Goal: Use online tool/utility: Utilize a website feature to perform a specific function

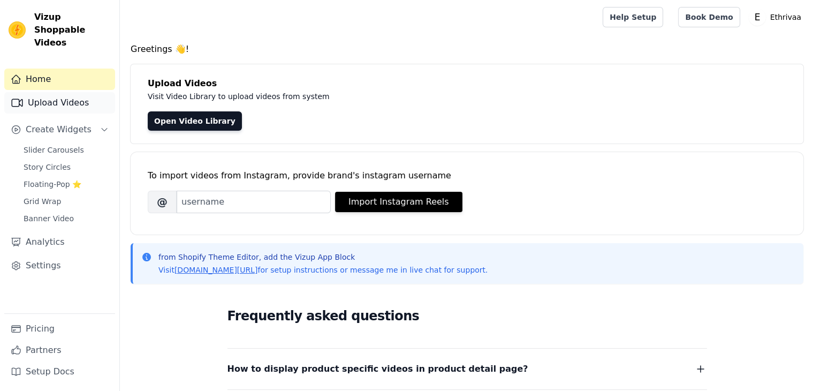
click at [33, 97] on link "Upload Videos" at bounding box center [59, 102] width 111 height 21
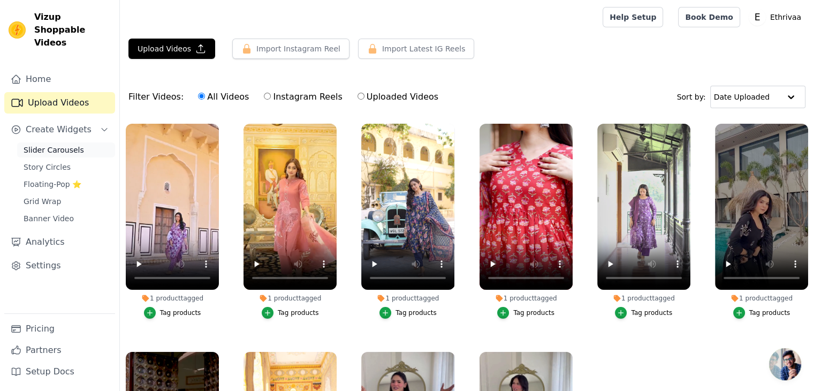
click at [62, 145] on span "Slider Carousels" at bounding box center [54, 150] width 60 height 11
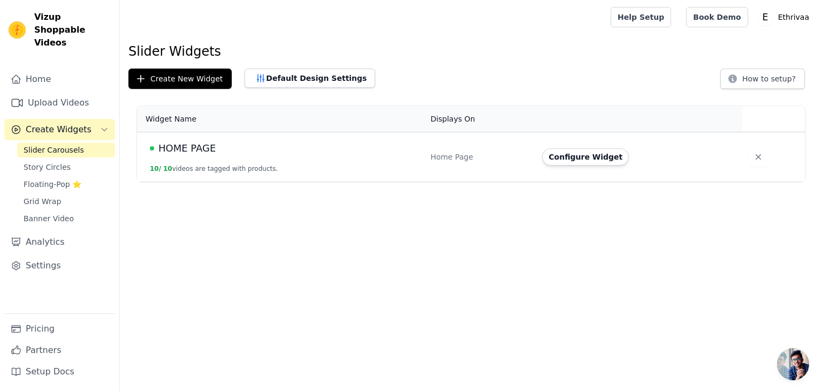
click at [184, 153] on span "HOME PAGE" at bounding box center [186, 148] width 57 height 15
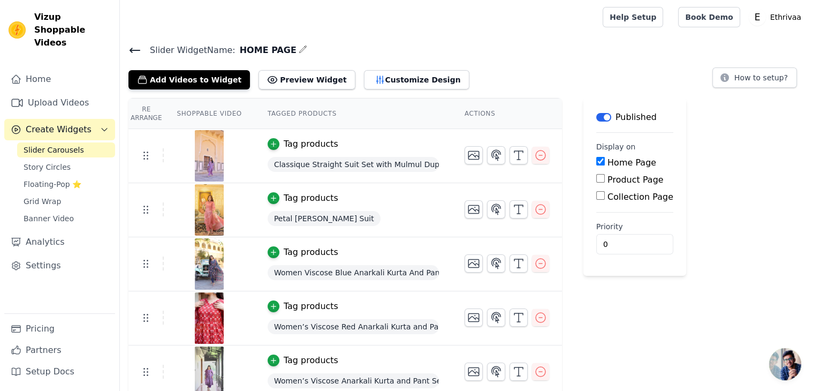
click at [208, 155] on img at bounding box center [209, 155] width 30 height 51
click at [400, 86] on button "Customize Design" at bounding box center [416, 79] width 105 height 19
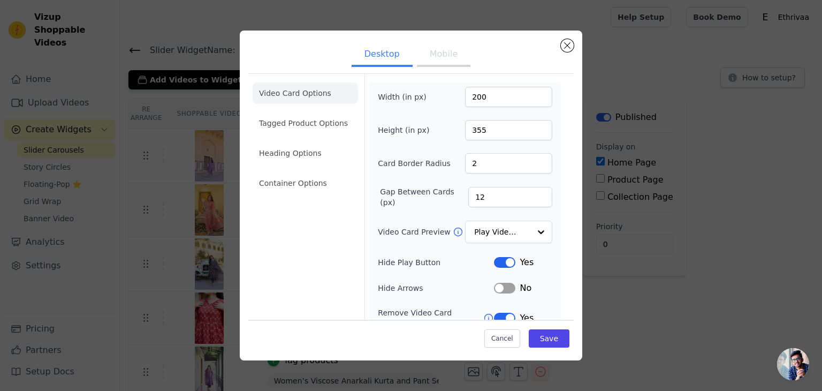
click at [437, 56] on button "Mobile" at bounding box center [444, 55] width 54 height 24
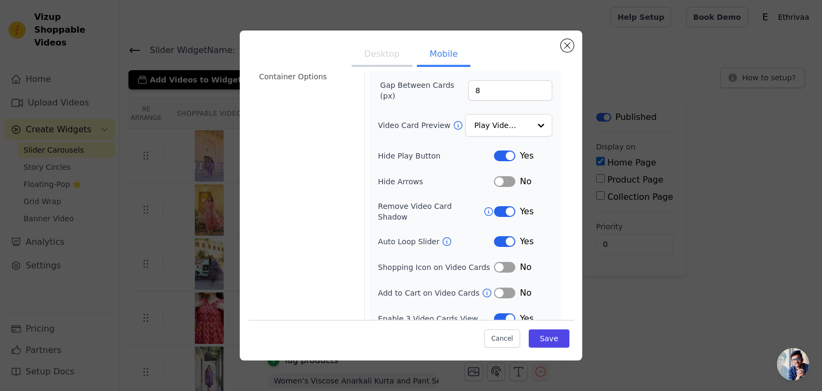
scroll to position [107, 0]
click at [503, 287] on button "Label" at bounding box center [504, 292] width 21 height 11
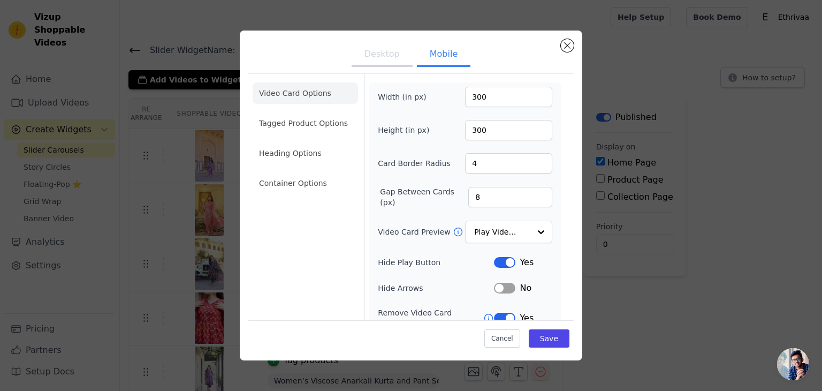
click at [377, 54] on button "Desktop" at bounding box center [382, 55] width 61 height 24
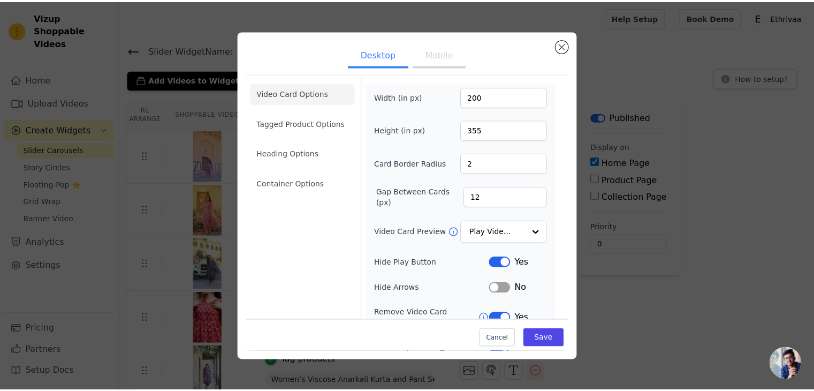
scroll to position [84, 0]
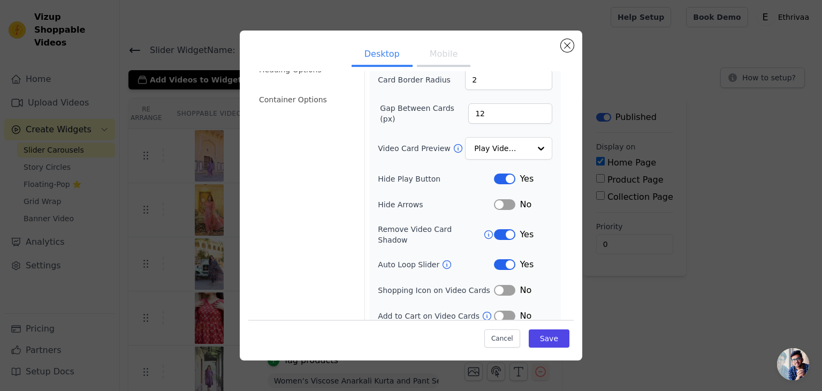
click at [500, 310] on button "Label" at bounding box center [504, 315] width 21 height 11
click at [542, 335] on button "Save" at bounding box center [549, 338] width 41 height 18
